Goal: Information Seeking & Learning: Understand process/instructions

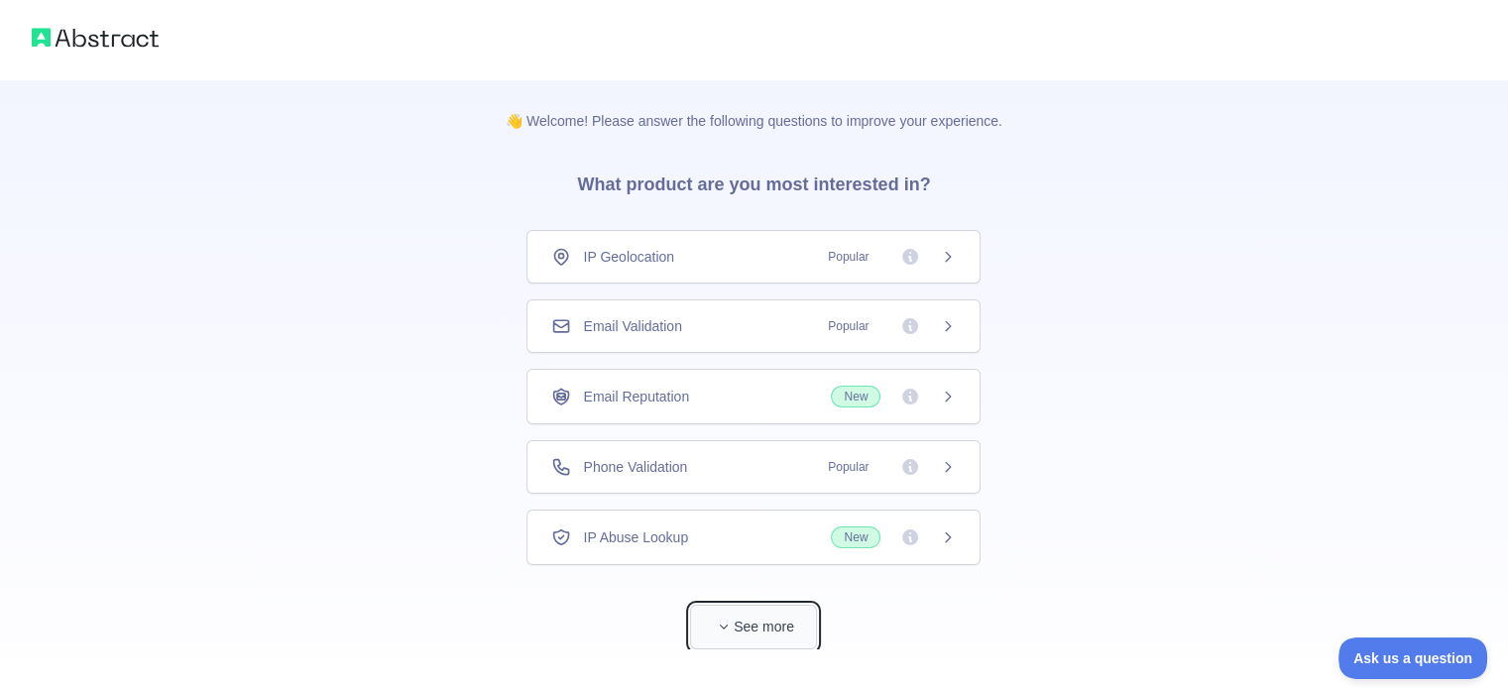
click at [743, 613] on button "See more" at bounding box center [753, 627] width 127 height 45
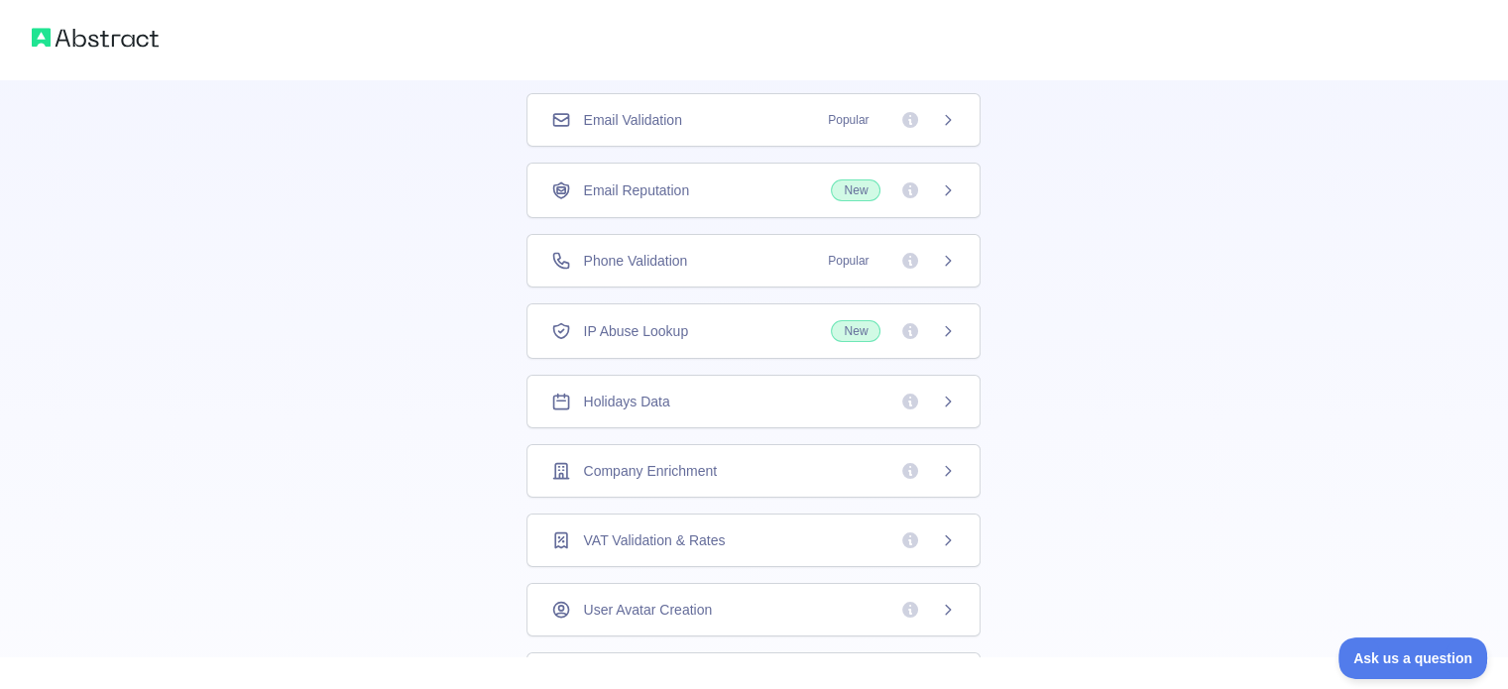
scroll to position [231, 0]
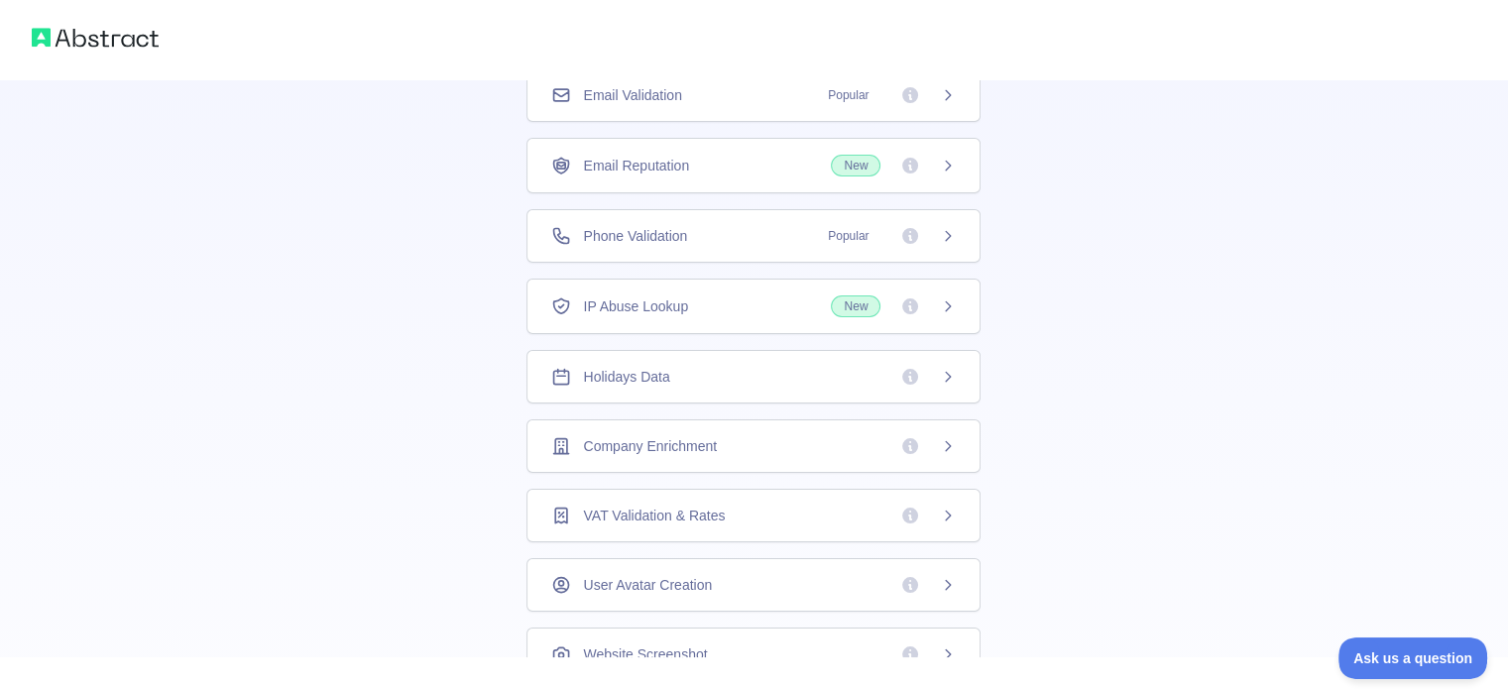
click at [792, 367] on div "Holidays Data" at bounding box center [753, 377] width 404 height 20
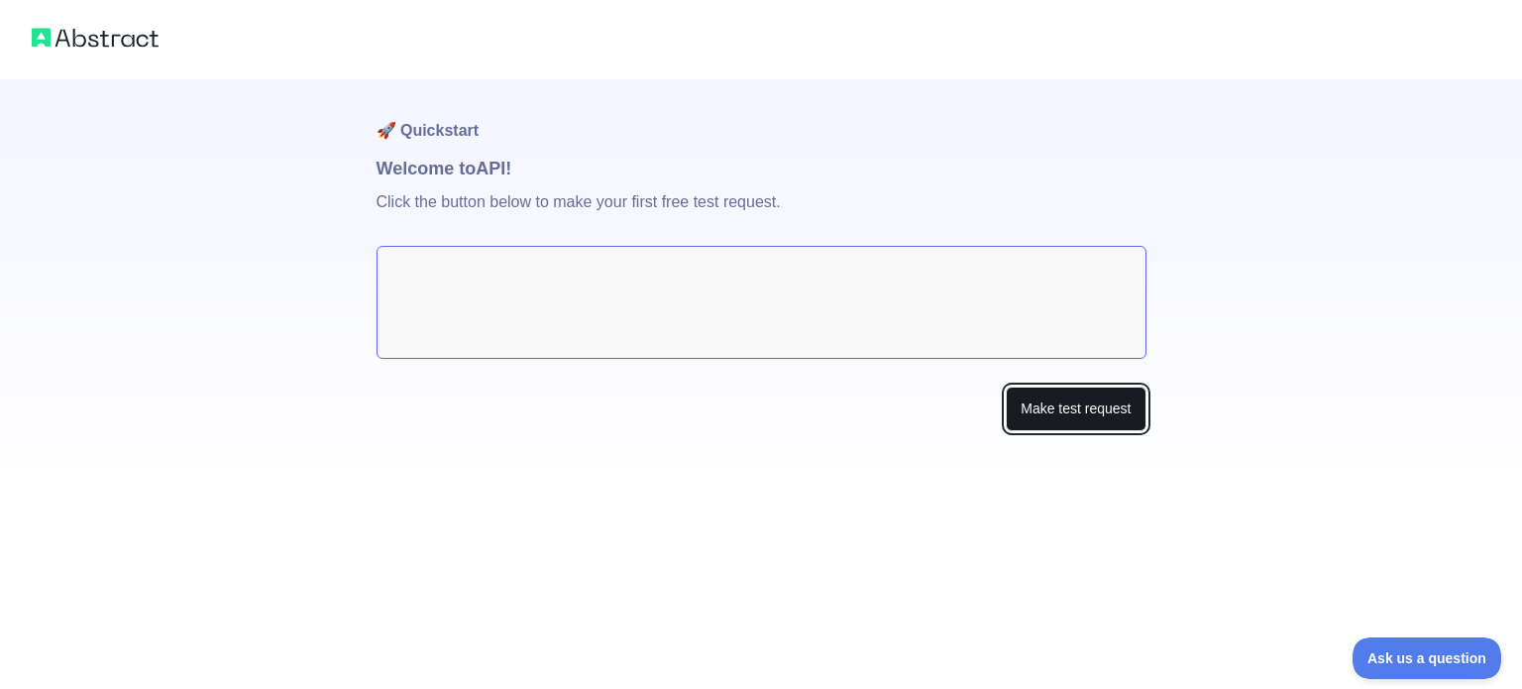
click at [1083, 425] on button "Make test request" at bounding box center [1076, 409] width 140 height 45
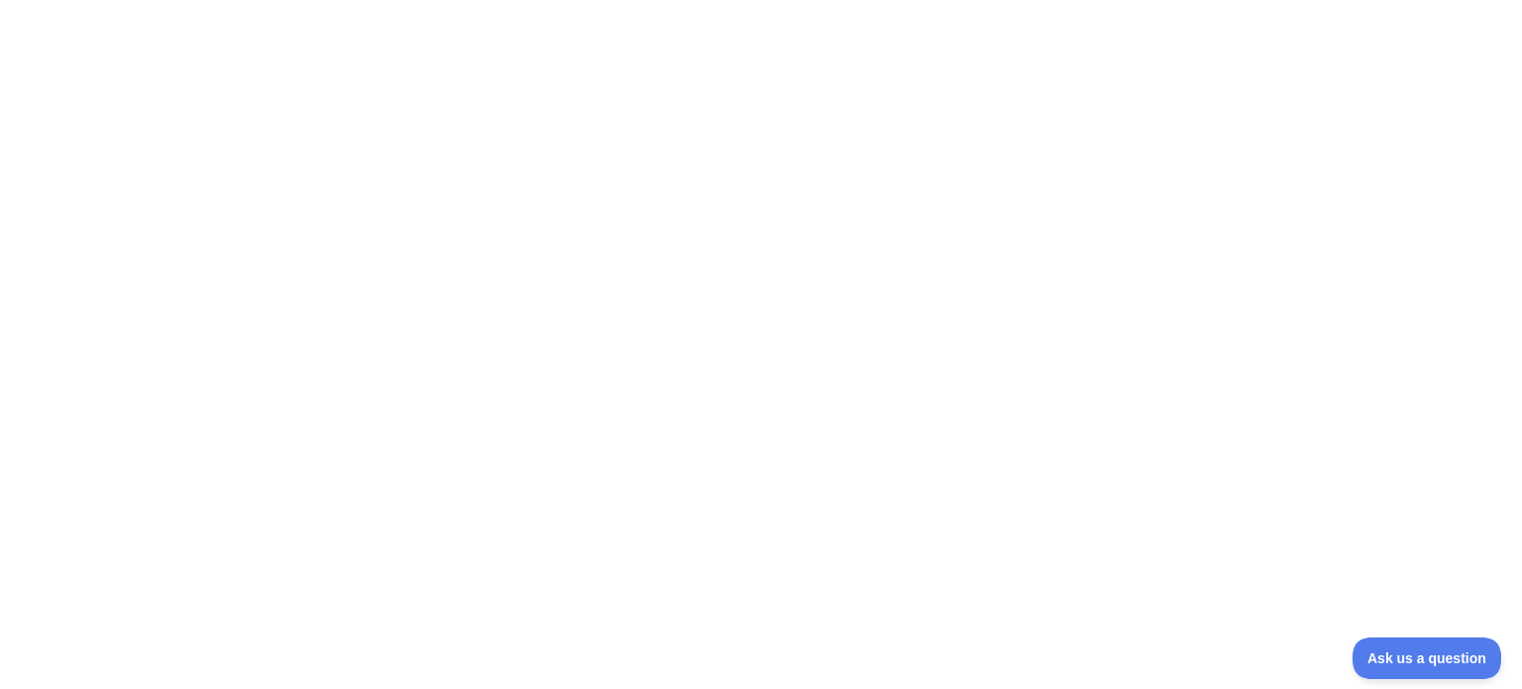
click at [331, 248] on div at bounding box center [761, 344] width 1522 height 689
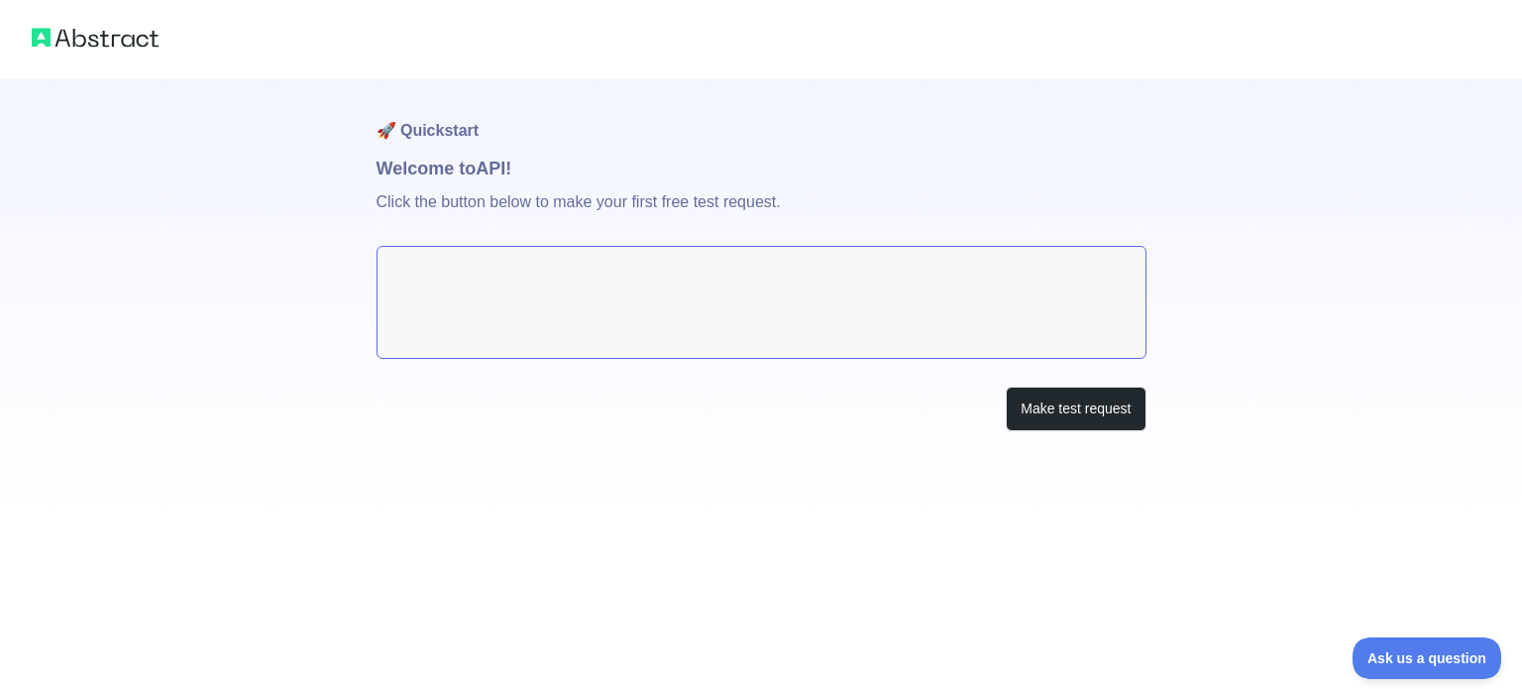
click at [519, 296] on textarea at bounding box center [762, 302] width 770 height 113
click at [1063, 408] on button "Make test request" at bounding box center [1076, 409] width 140 height 45
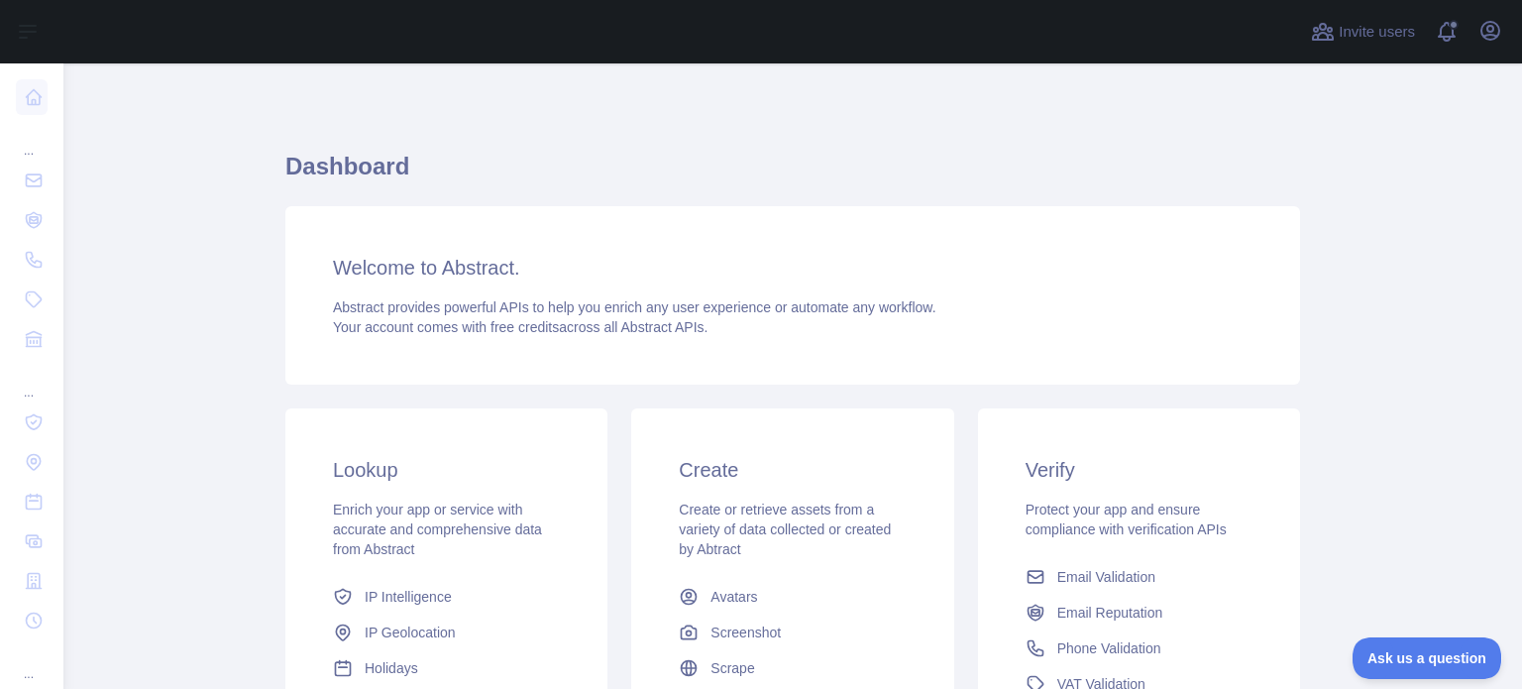
scroll to position [231, 0]
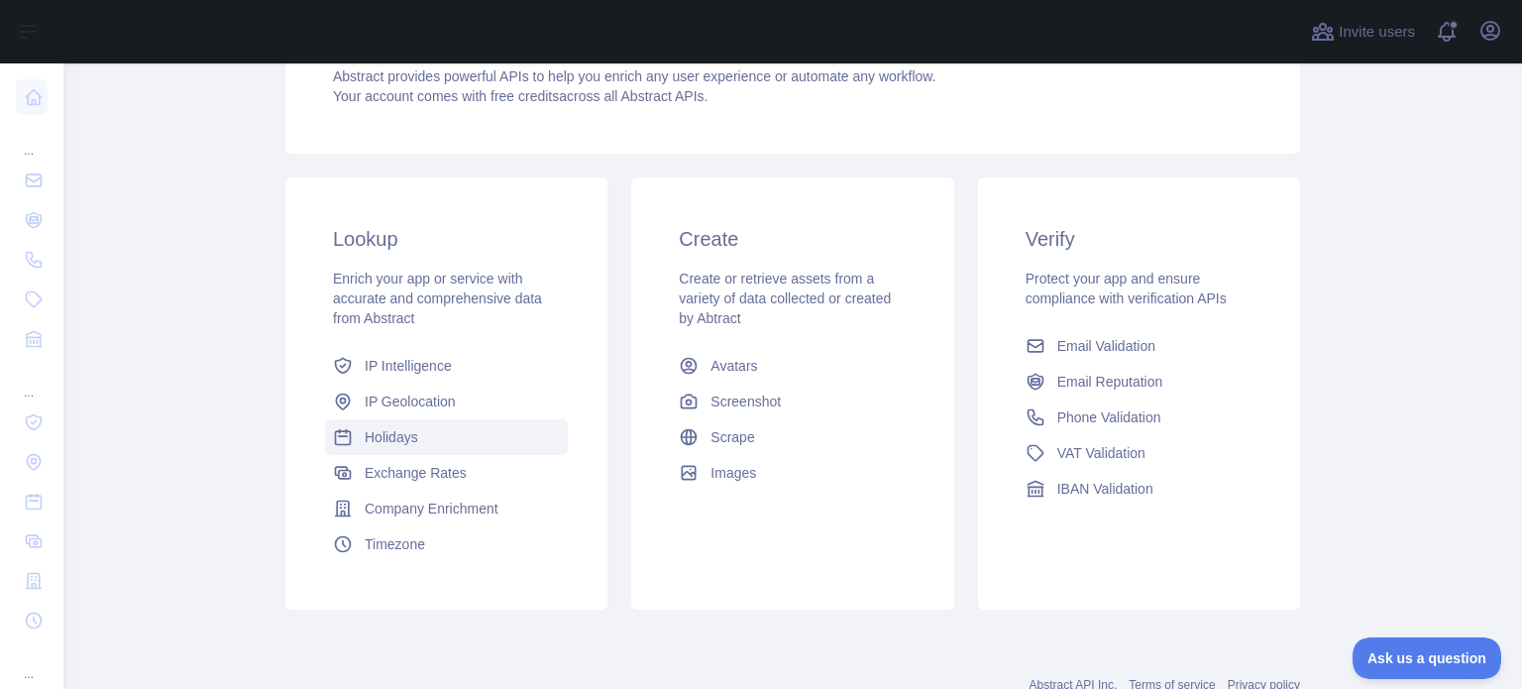
click at [392, 440] on span "Holidays" at bounding box center [392, 437] width 54 height 20
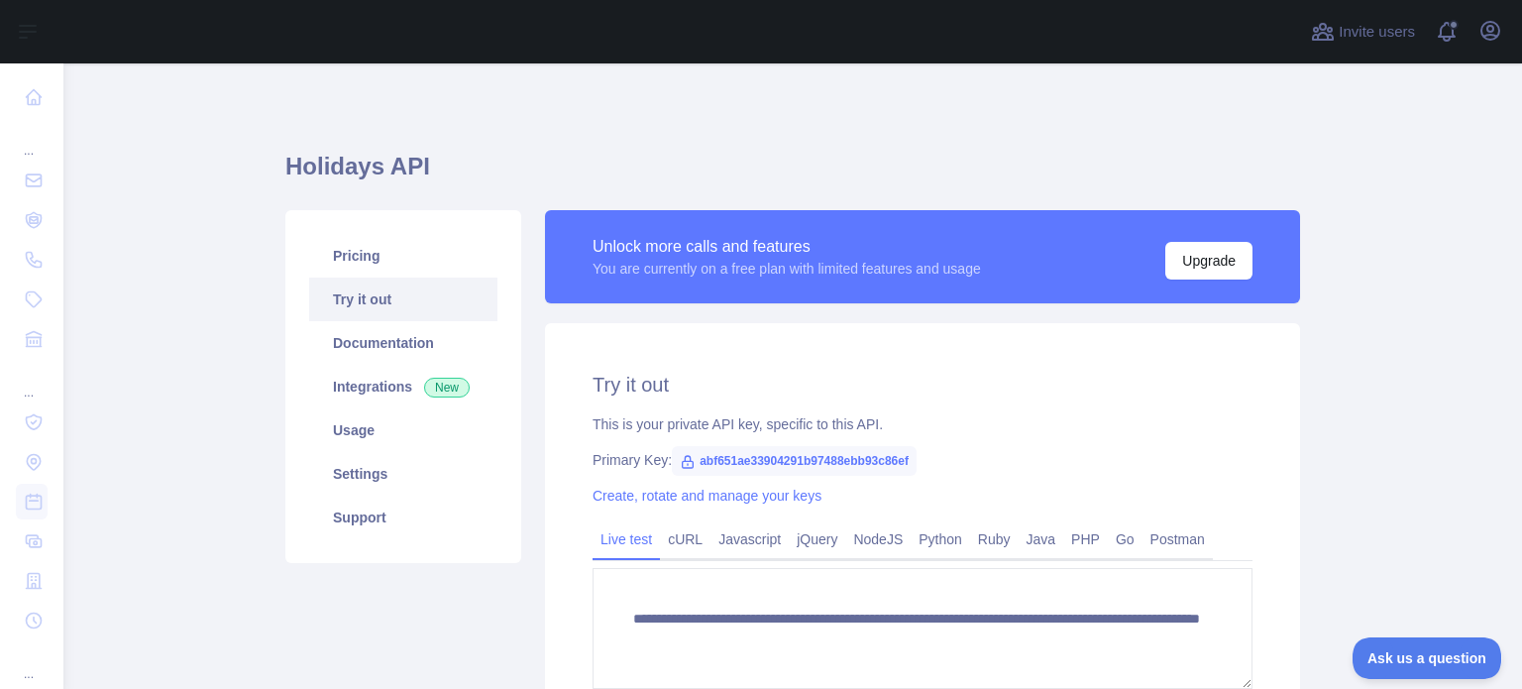
scroll to position [231, 0]
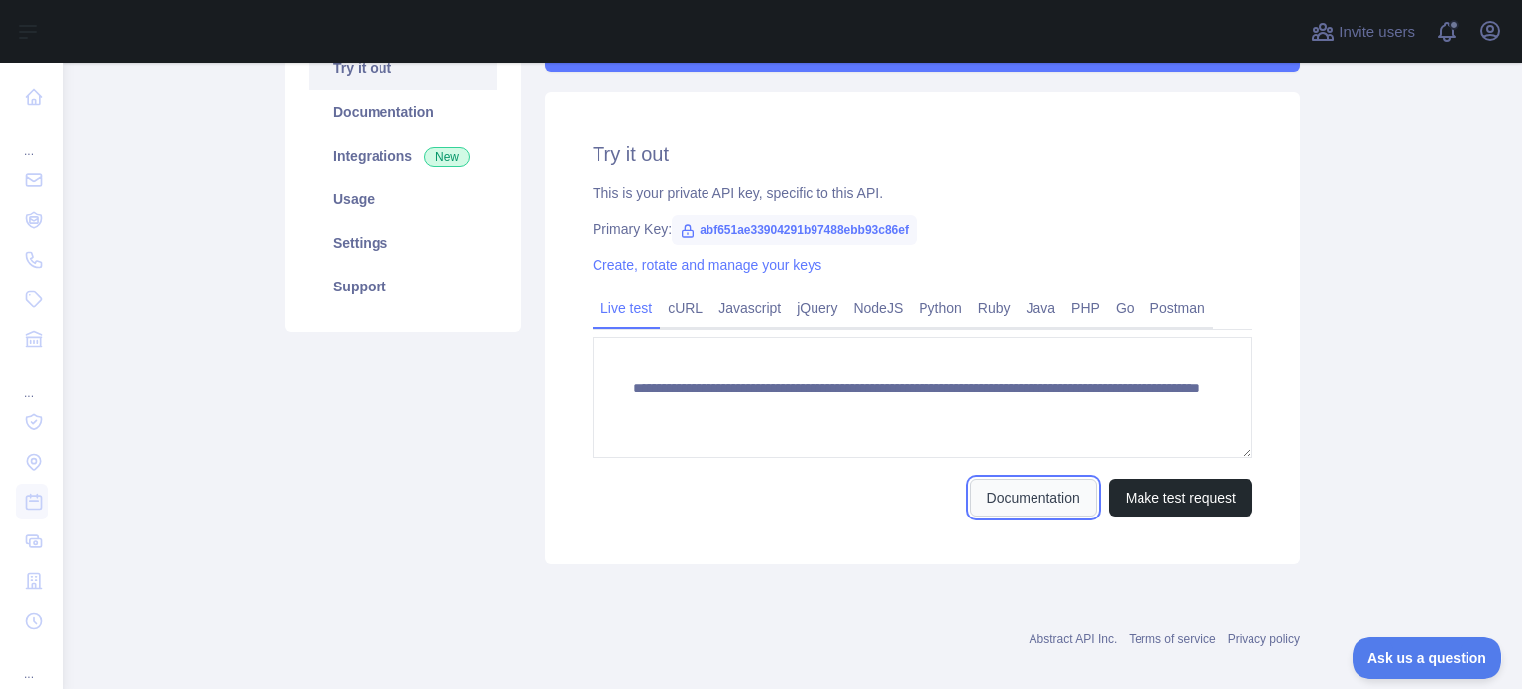
click at [1031, 503] on link "Documentation" at bounding box center [1033, 498] width 127 height 38
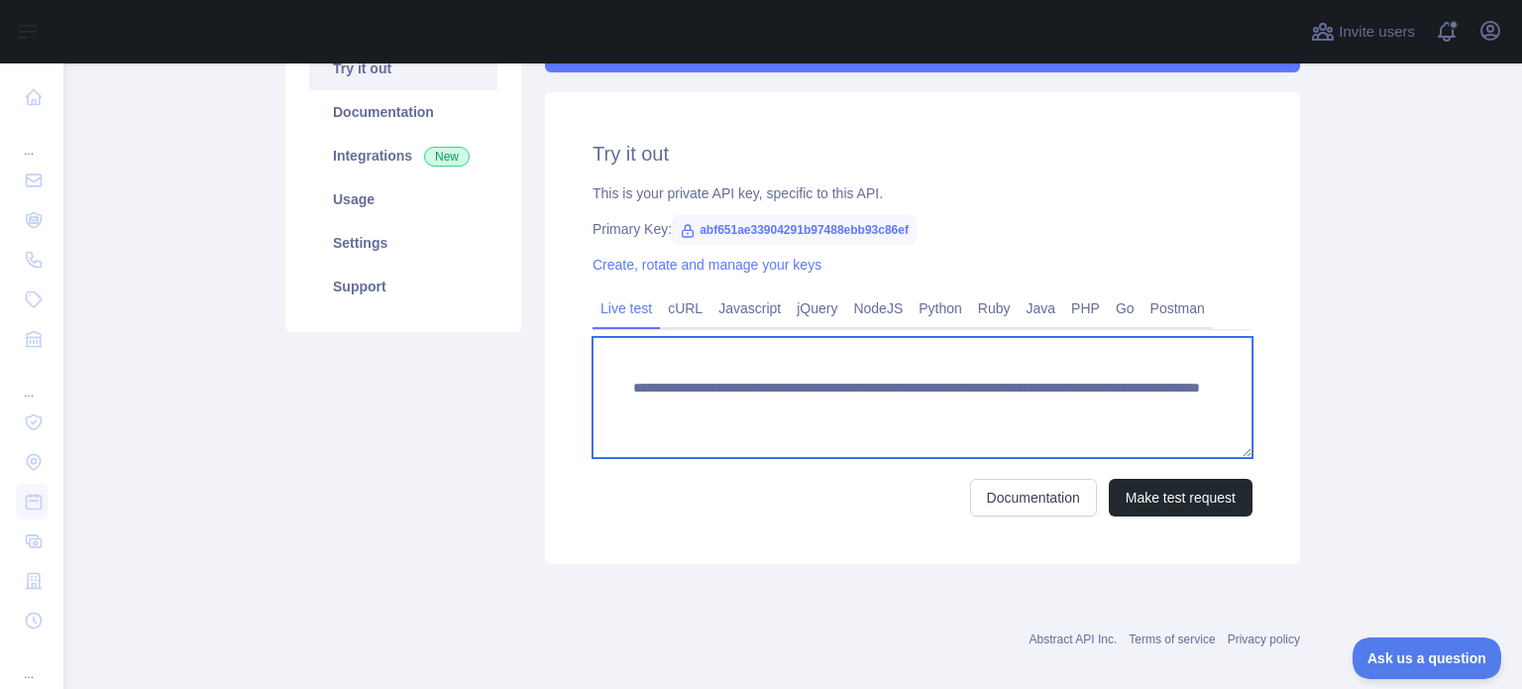
drag, startPoint x: 629, startPoint y: 389, endPoint x: 687, endPoint y: 436, distance: 74.6
click at [687, 436] on textarea "**********" at bounding box center [923, 397] width 660 height 121
